Goal: Find specific page/section: Find specific page/section

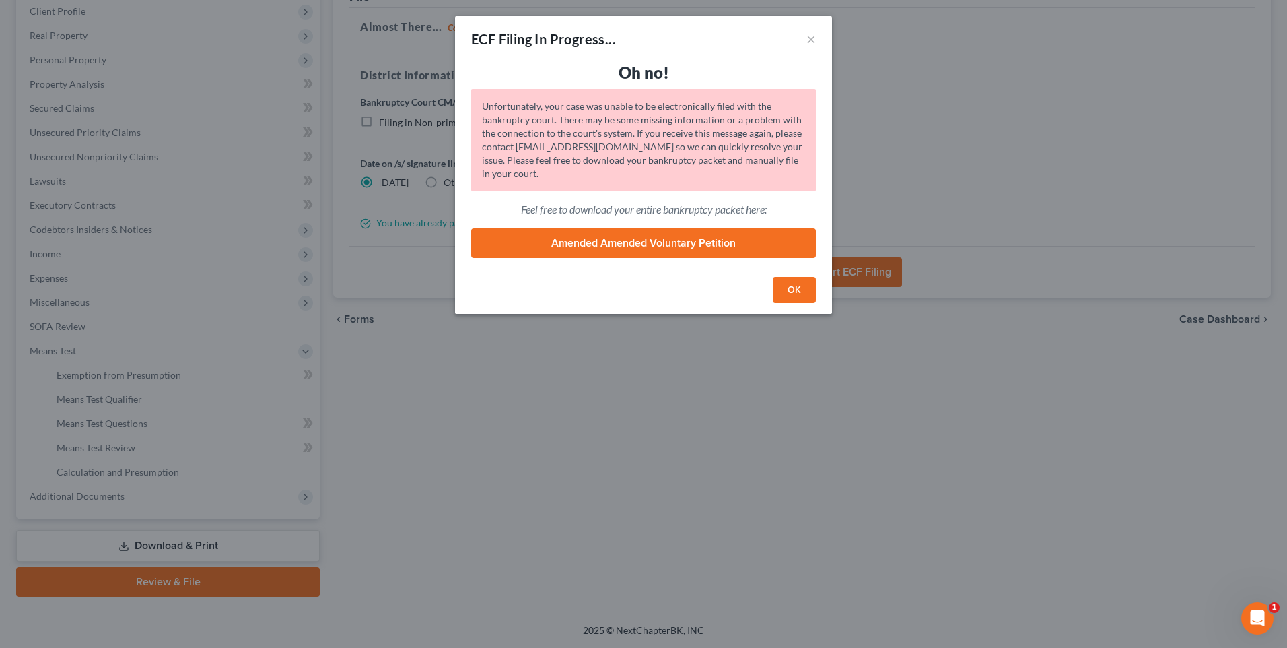
scroll to position [189, 0]
click at [801, 289] on button "OK" at bounding box center [794, 290] width 43 height 27
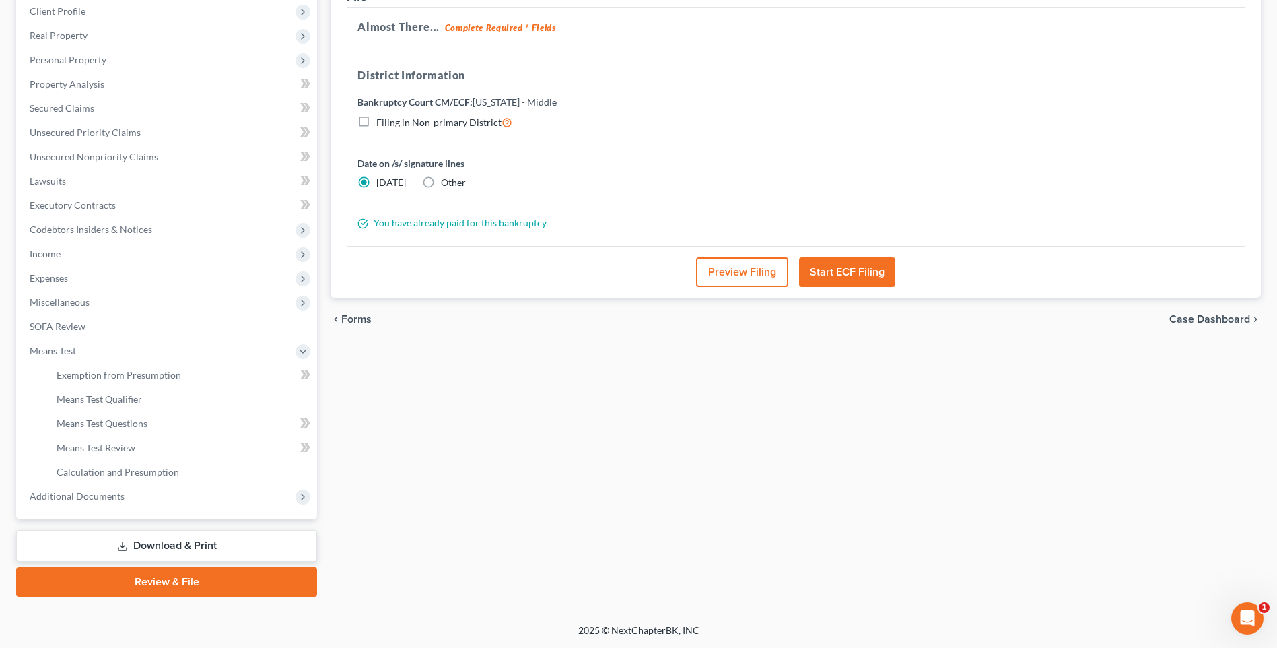
scroll to position [0, 0]
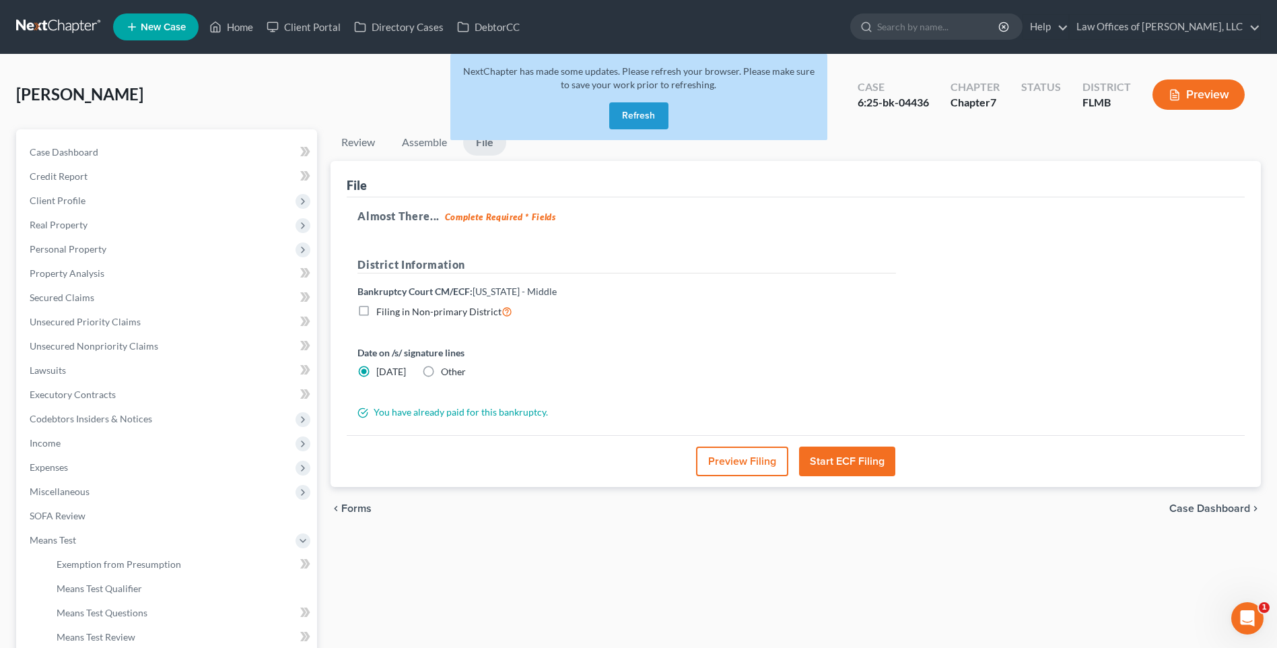
click at [629, 110] on button "Refresh" at bounding box center [638, 115] width 59 height 27
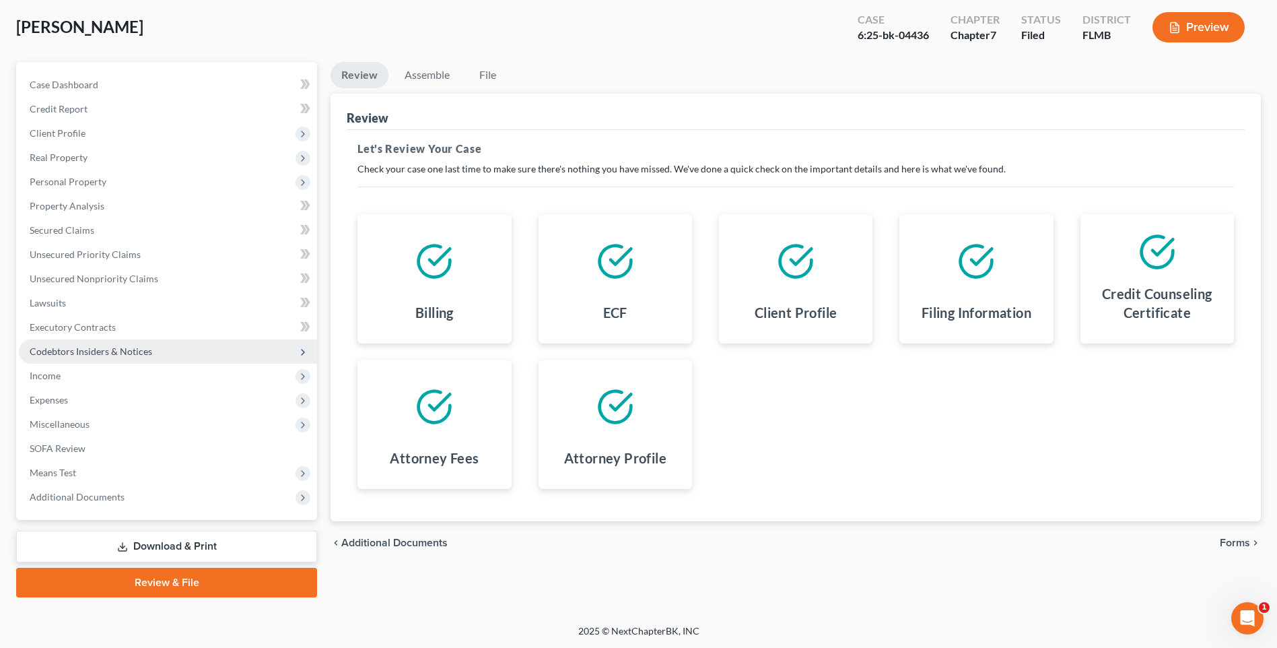
scroll to position [68, 0]
click at [1175, 279] on div "Credit Counseling Certificate" at bounding box center [1157, 305] width 132 height 54
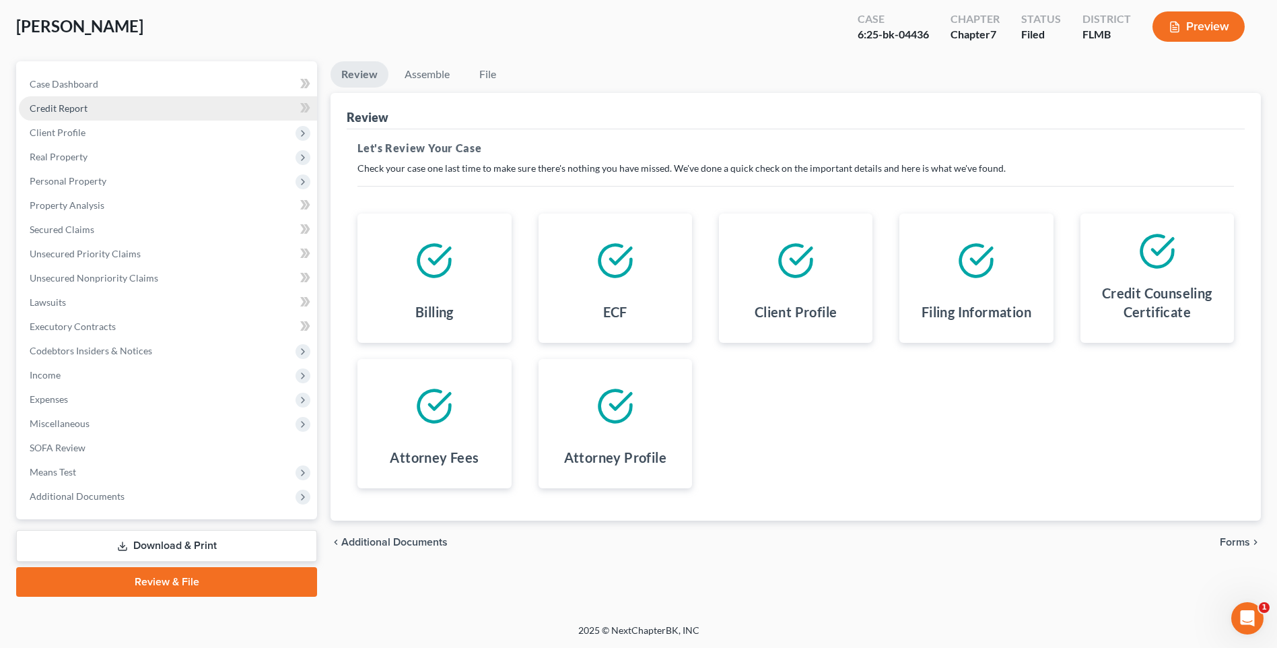
scroll to position [0, 0]
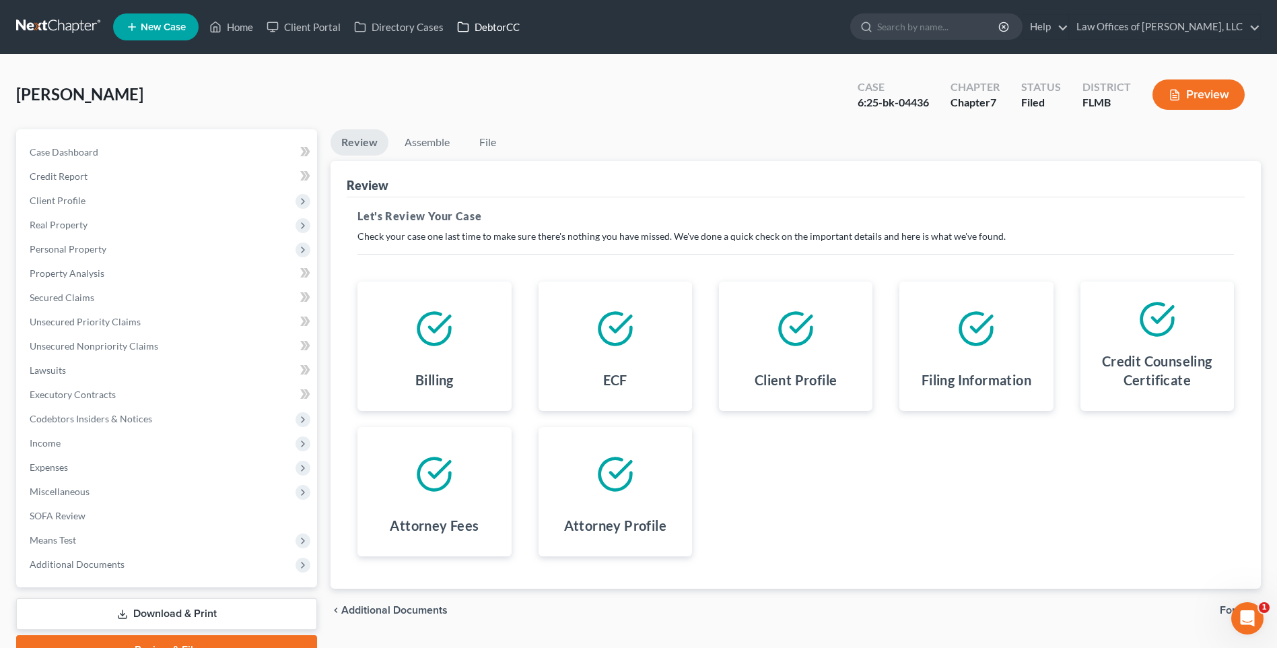
click at [481, 28] on link "DebtorCC" at bounding box center [488, 27] width 76 height 24
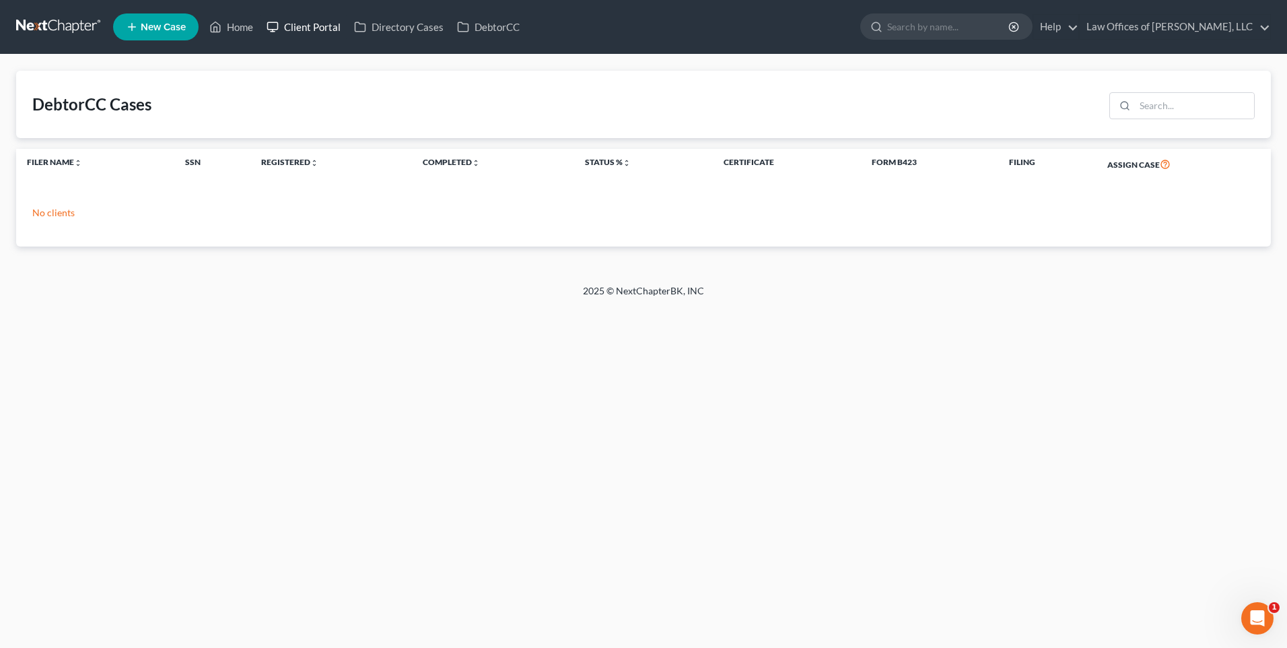
click at [307, 25] on link "Client Portal" at bounding box center [304, 27] width 88 height 24
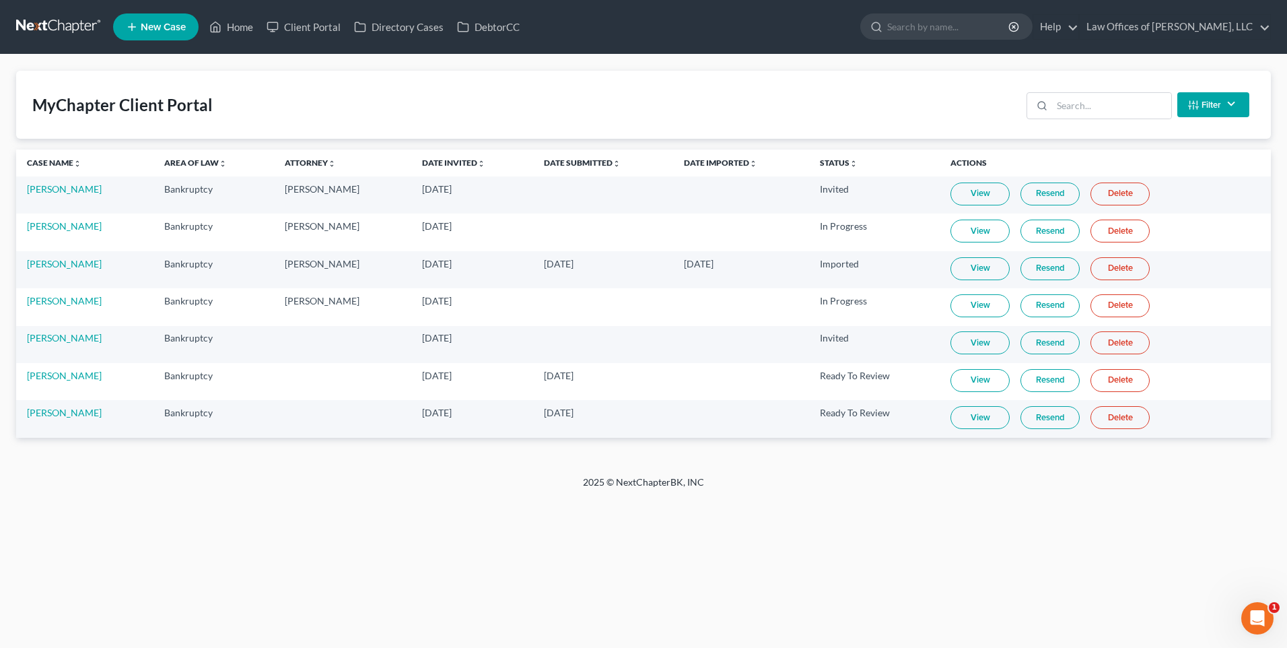
click at [989, 270] on link "View" at bounding box center [980, 268] width 59 height 23
click at [301, 26] on link "Client Portal" at bounding box center [304, 27] width 88 height 24
click at [248, 28] on link "Home" at bounding box center [231, 27] width 57 height 24
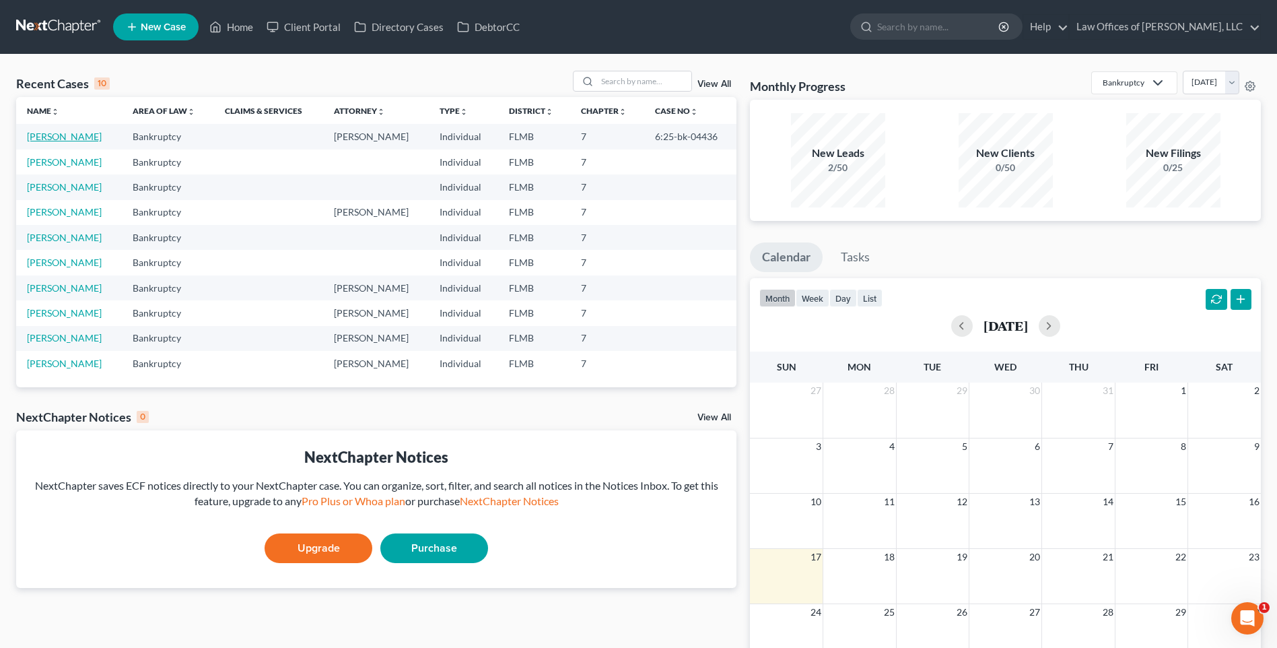
click at [38, 134] on link "[PERSON_NAME]" at bounding box center [64, 136] width 75 height 11
select select "3"
